Goal: Navigation & Orientation: Find specific page/section

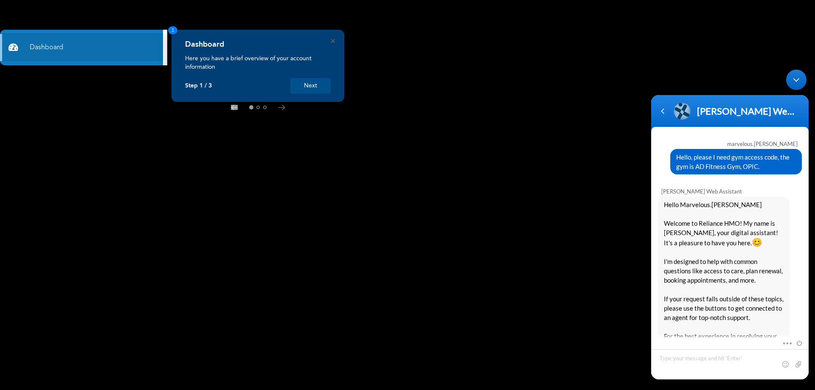
scroll to position [601, 0]
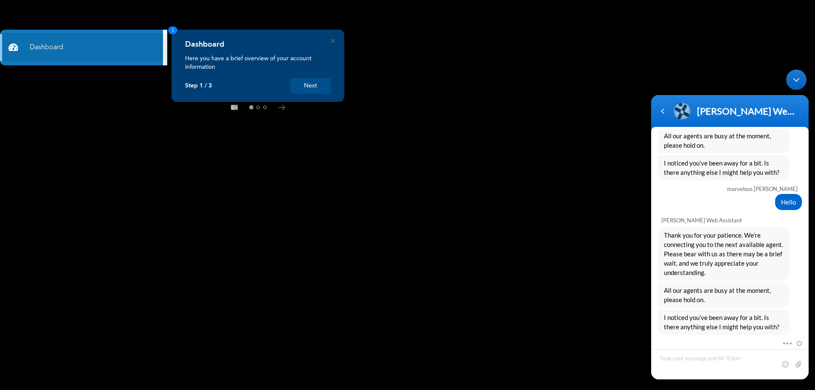
click at [676, 363] on textarea "Type your message and hit 'Enter'" at bounding box center [730, 364] width 158 height 30
type textarea "Hello"
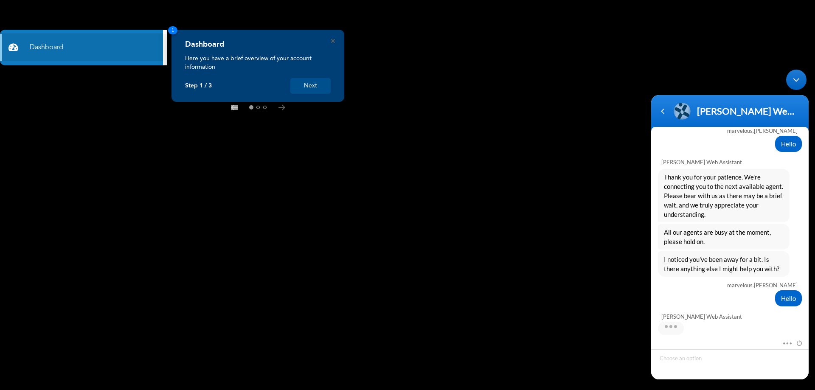
scroll to position [729, 0]
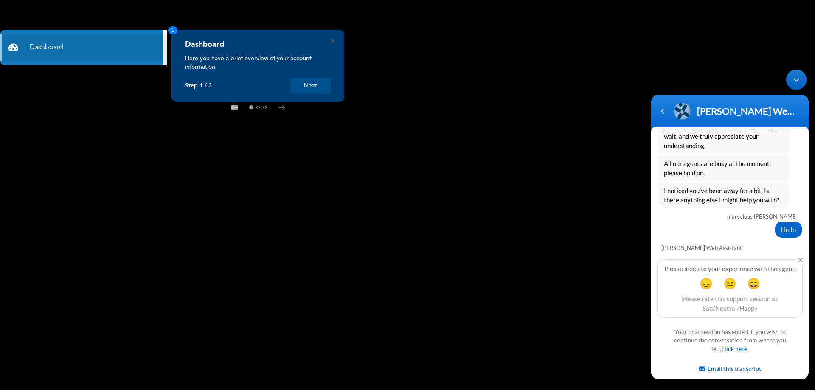
click at [307, 86] on button "Next" at bounding box center [310, 86] width 40 height 16
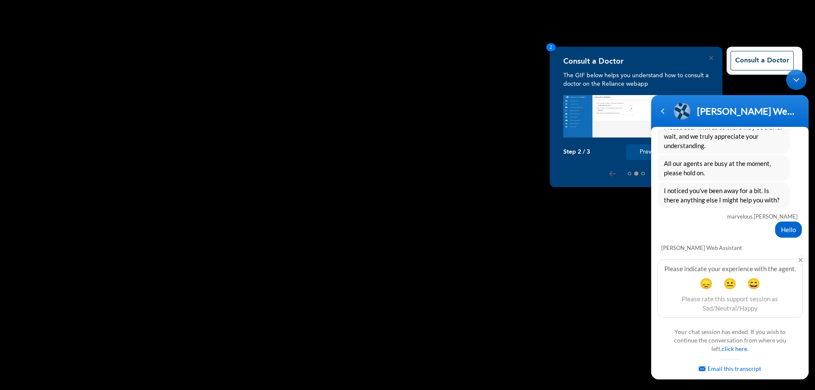
click at [607, 55] on div "Consult a Doctor The GIF below helps you understand how to consult a doctor on …" at bounding box center [636, 117] width 173 height 141
click at [712, 60] on div "Consult a Doctor The GIF below helps you understand how to consult a doctor on …" at bounding box center [636, 117] width 173 height 141
click at [710, 57] on icon "Close" at bounding box center [711, 58] width 4 height 4
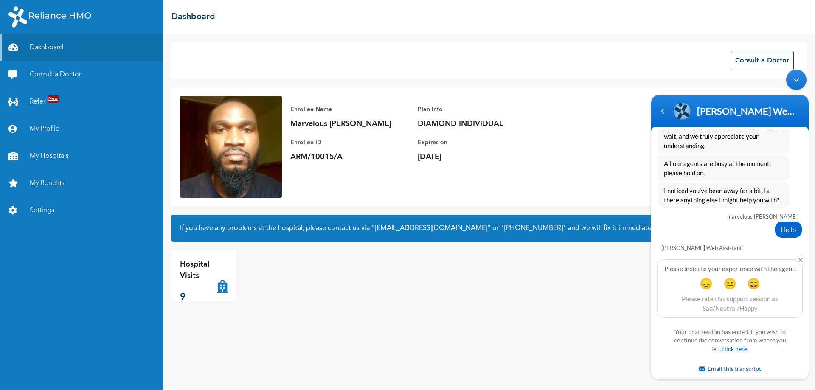
click at [40, 102] on link "Refer New" at bounding box center [81, 101] width 163 height 27
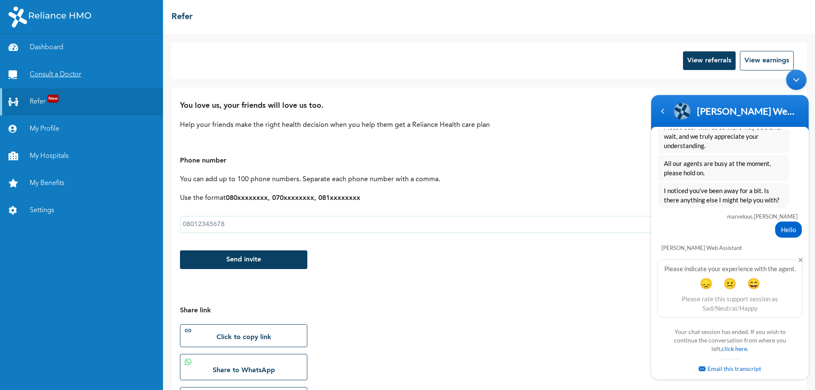
click at [61, 82] on link "Consult a Doctor" at bounding box center [81, 74] width 163 height 27
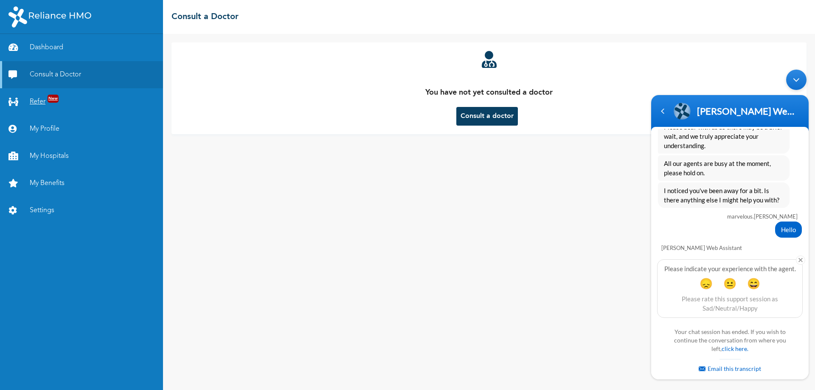
click at [57, 108] on link "Refer New" at bounding box center [81, 101] width 163 height 27
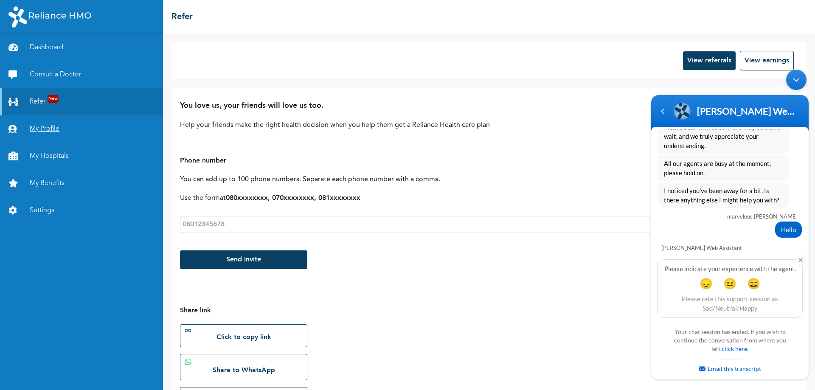
click at [62, 135] on link "My Profile" at bounding box center [81, 128] width 163 height 27
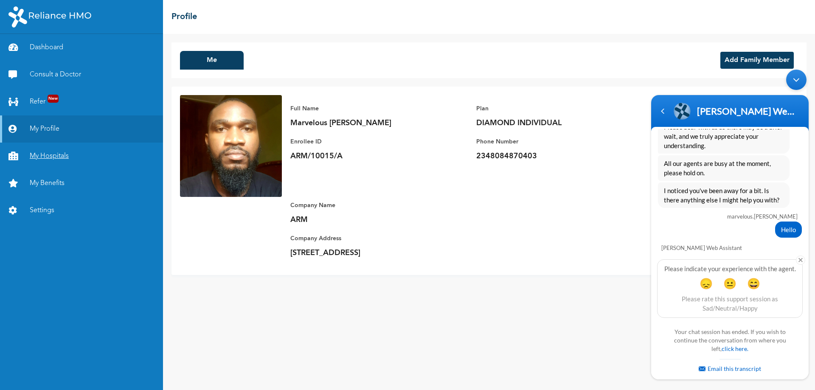
click at [56, 161] on link "My Hospitals" at bounding box center [81, 156] width 163 height 27
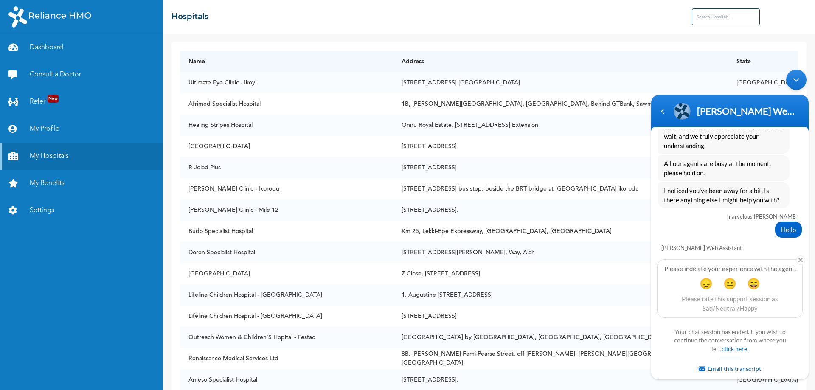
click at [710, 16] on input "text" at bounding box center [726, 16] width 68 height 17
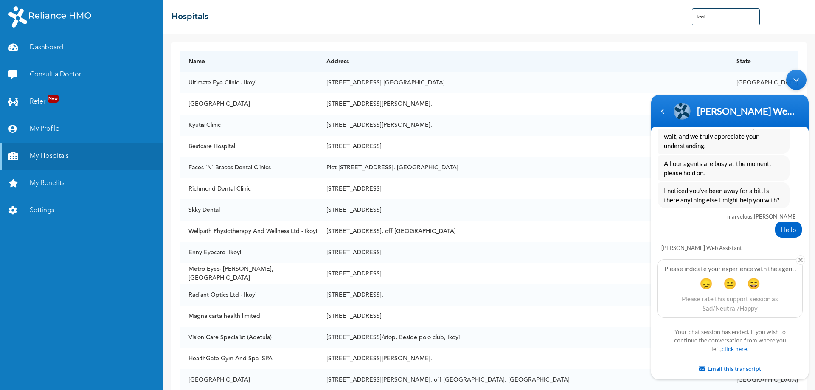
click at [702, 17] on input "ikoyi" at bounding box center [726, 16] width 68 height 17
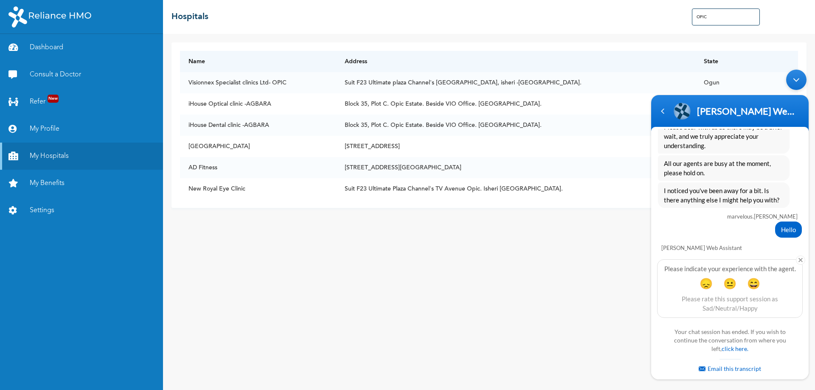
type input "OPIC"
click at [799, 79] on div "Minimize live chat window" at bounding box center [796, 80] width 20 height 20
